Goal: Communication & Community: Answer question/provide support

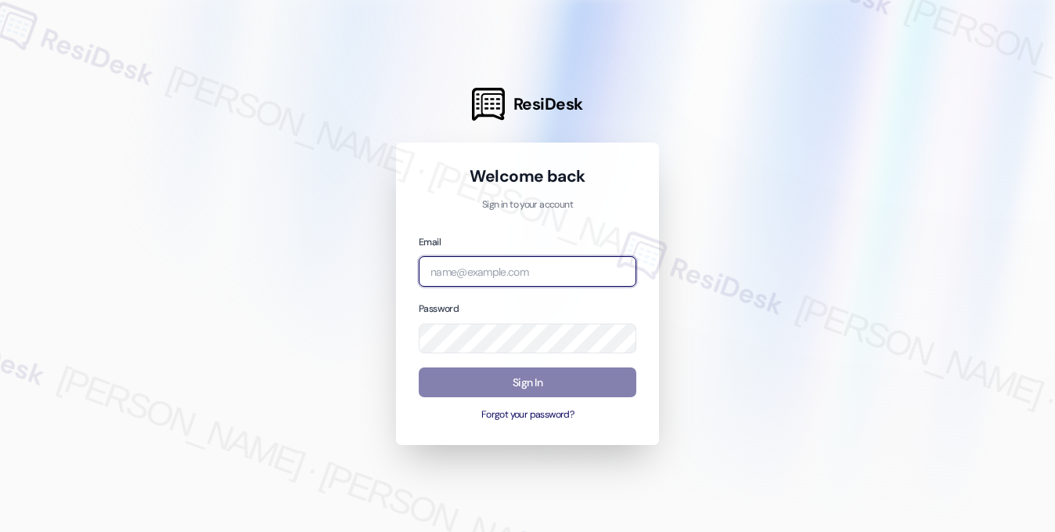
click at [493, 272] on input "email" at bounding box center [528, 271] width 218 height 31
type input "automated-surveys-kcb_mmi-[PERSON_NAME].[PERSON_NAME]@kcb_[DOMAIN_NAME]"
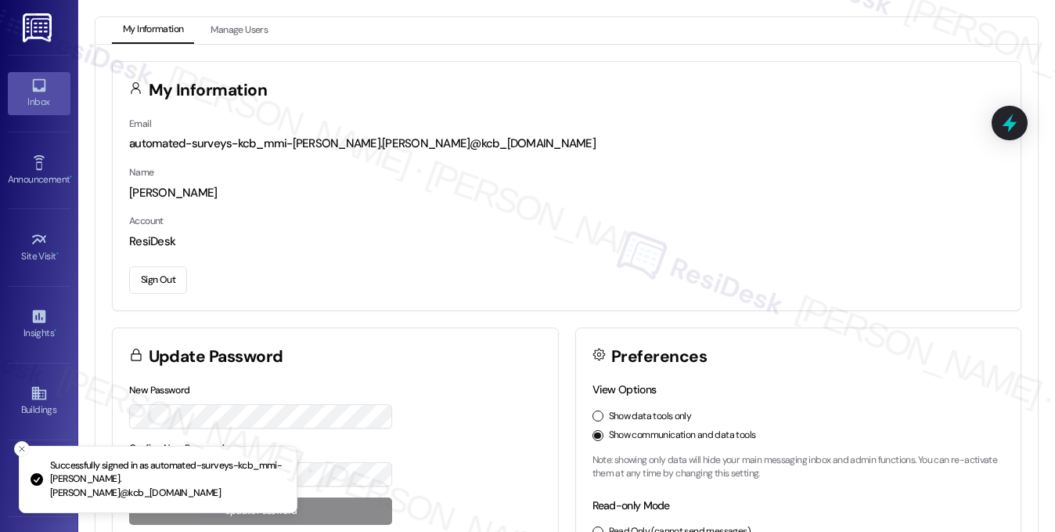
click at [55, 92] on link "Inbox" at bounding box center [39, 93] width 63 height 42
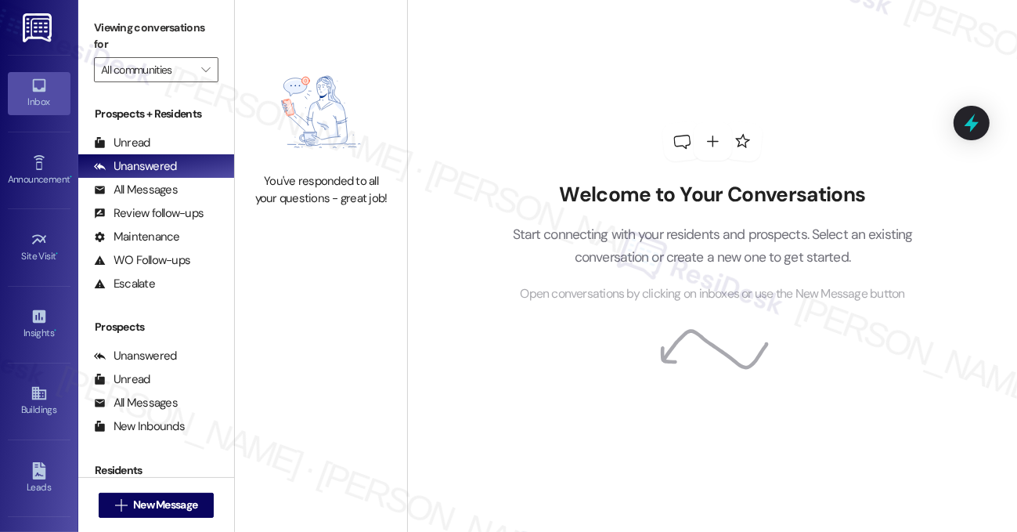
click at [113, 42] on label "Viewing conversations for" at bounding box center [156, 36] width 124 height 41
